Goal: Information Seeking & Learning: Learn about a topic

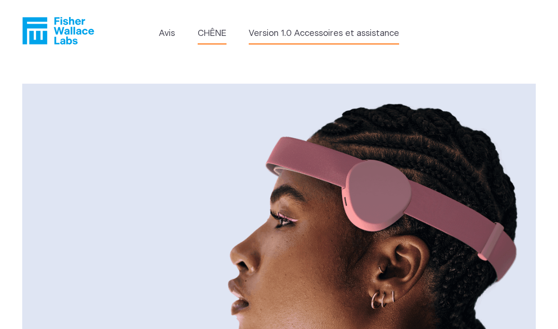
click at [387, 34] on font "Version 1.0 Accessoires et assistance" at bounding box center [324, 33] width 150 height 9
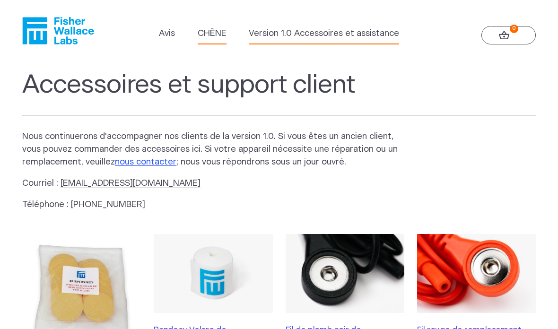
click at [213, 30] on font "CHÊNE" at bounding box center [212, 33] width 29 height 9
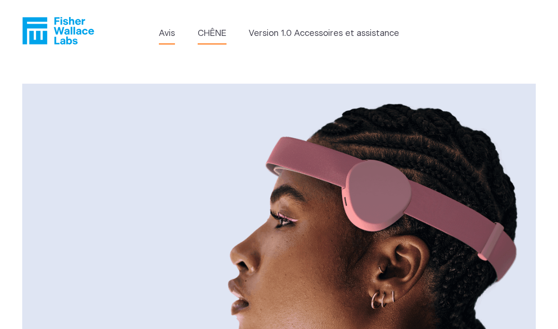
click at [171, 35] on font "Avis" at bounding box center [167, 33] width 16 height 9
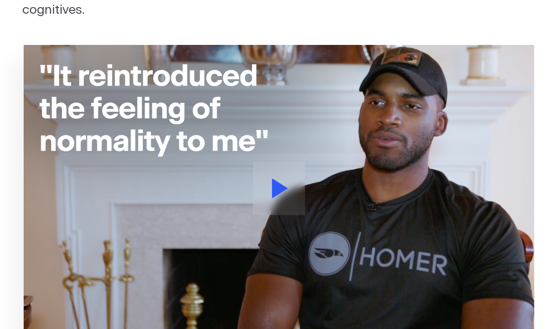
click at [290, 188] on button at bounding box center [279, 188] width 53 height 53
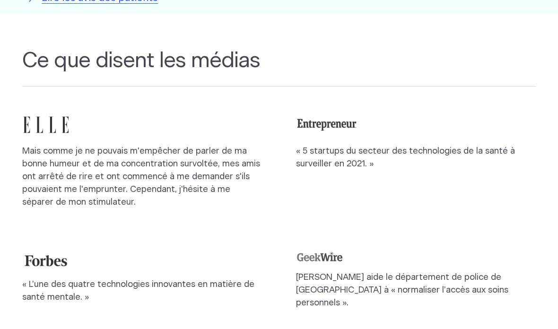
scroll to position [854, 0]
